Goal: Navigation & Orientation: Find specific page/section

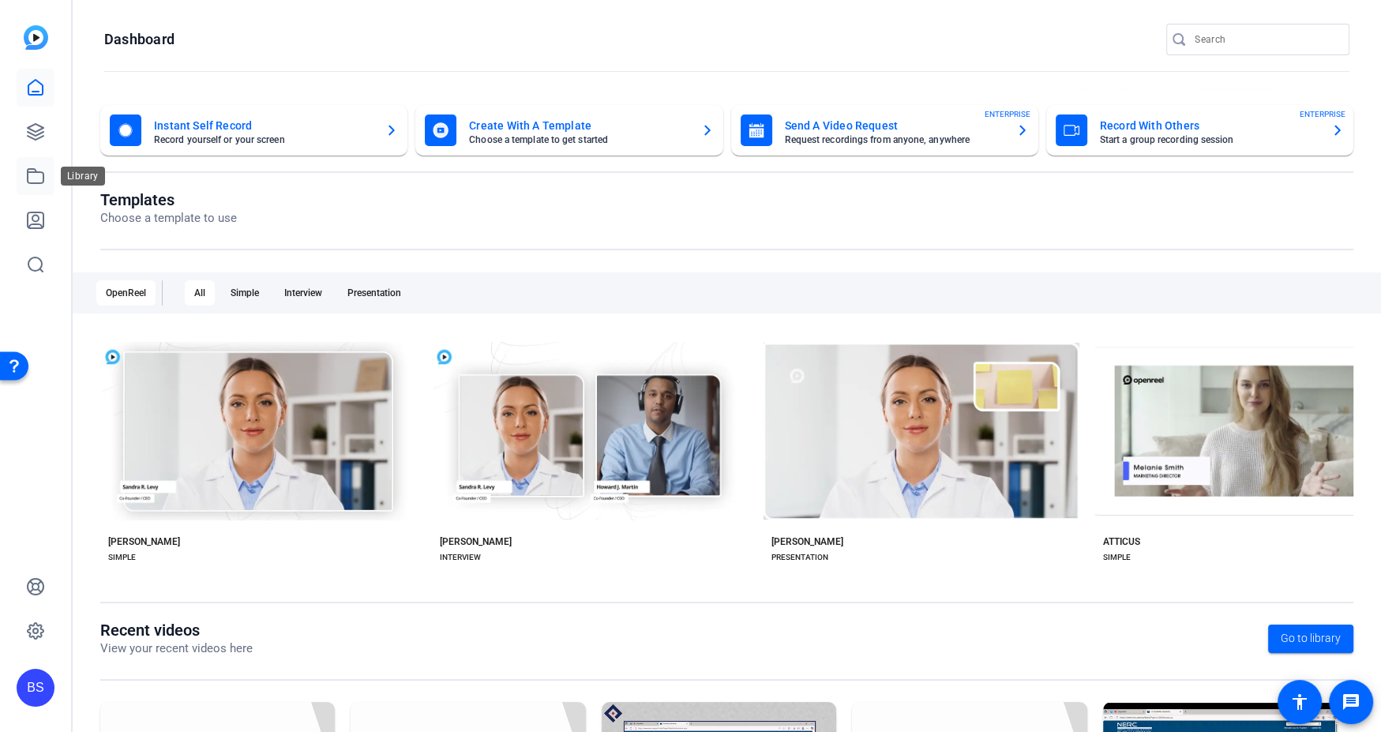
click at [37, 171] on icon at bounding box center [36, 176] width 16 height 14
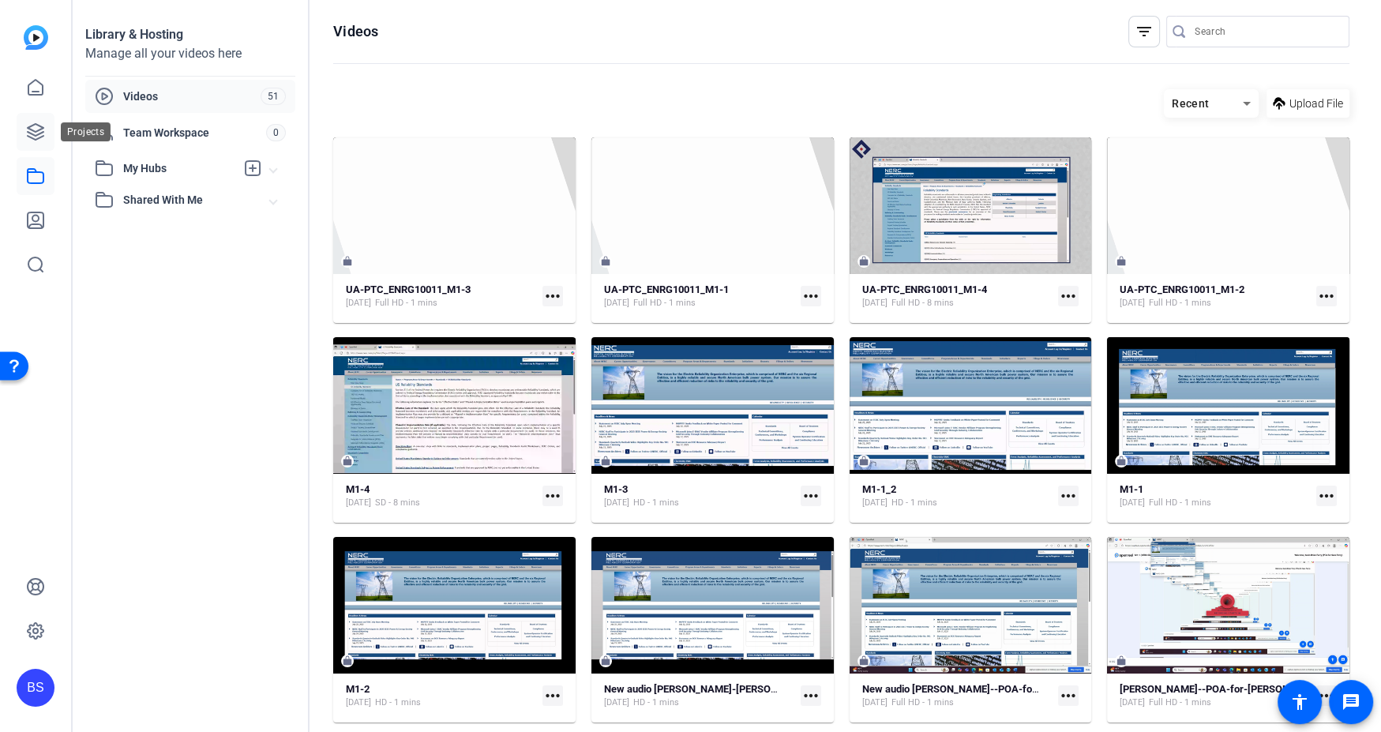
click at [41, 123] on icon at bounding box center [35, 131] width 19 height 19
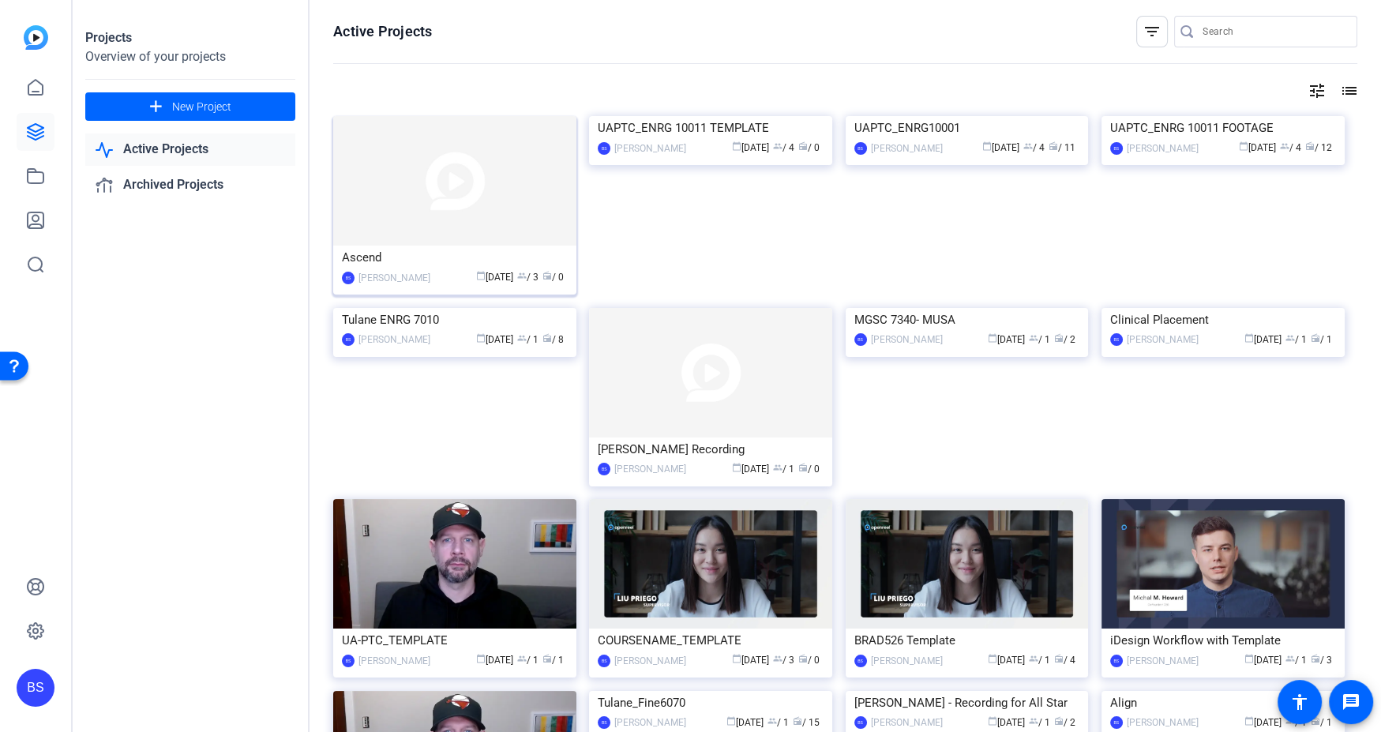
click at [452, 212] on img at bounding box center [454, 180] width 243 height 129
